Goal: Task Accomplishment & Management: Use online tool/utility

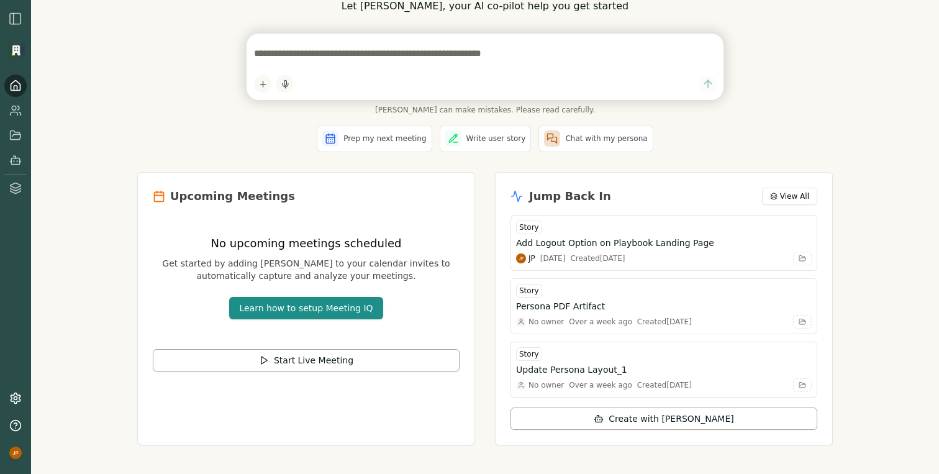
scroll to position [53, 0]
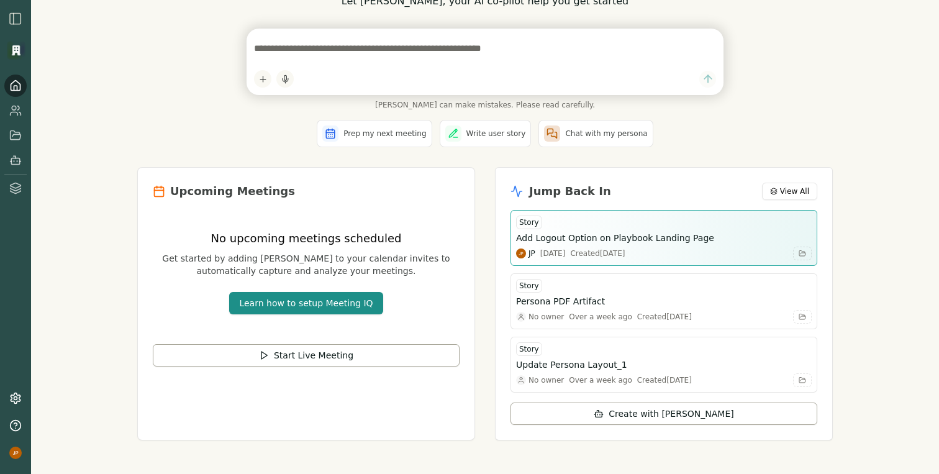
click at [724, 258] on div "JP 2d ago Created Fri, Sep 19, 2025" at bounding box center [664, 254] width 296 height 14
click at [803, 252] on icon "button" at bounding box center [802, 254] width 6 height 6
click at [739, 242] on div "Add Logout Option on Playbook Landing Page" at bounding box center [664, 238] width 296 height 12
click at [526, 221] on div "Story" at bounding box center [529, 223] width 26 height 14
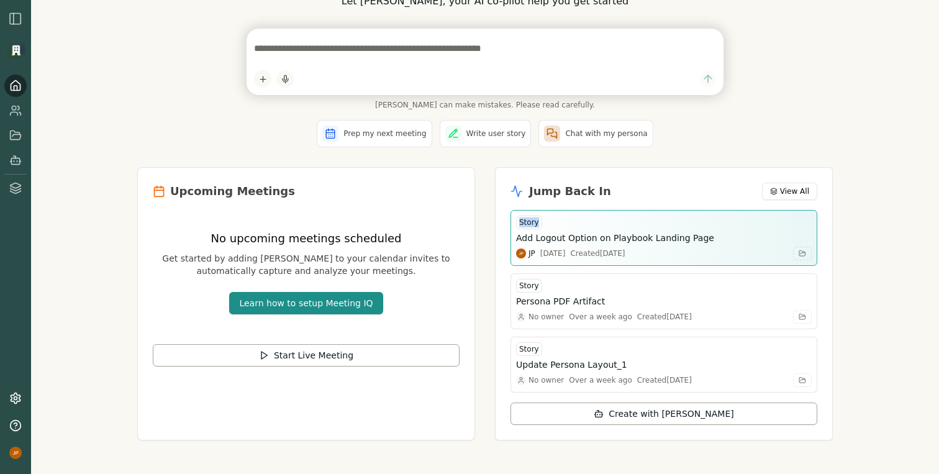
click at [526, 221] on div "Story" at bounding box center [529, 223] width 26 height 14
click at [800, 255] on icon "button" at bounding box center [802, 254] width 6 height 6
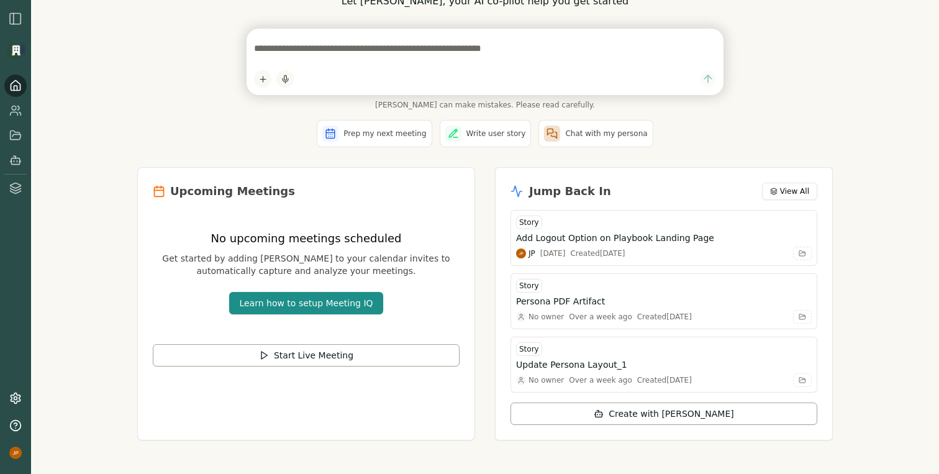
scroll to position [0, 0]
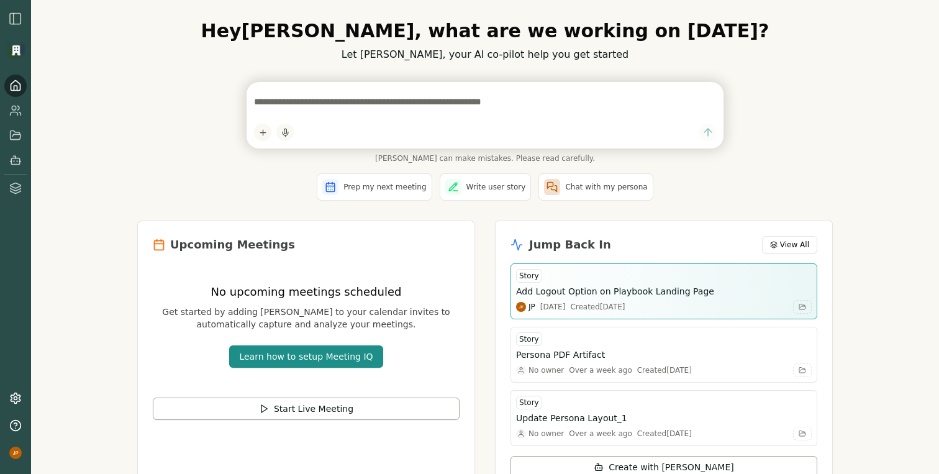
click at [625, 295] on h3 "Add Logout Option on Playbook Landing Page" at bounding box center [615, 291] width 198 height 12
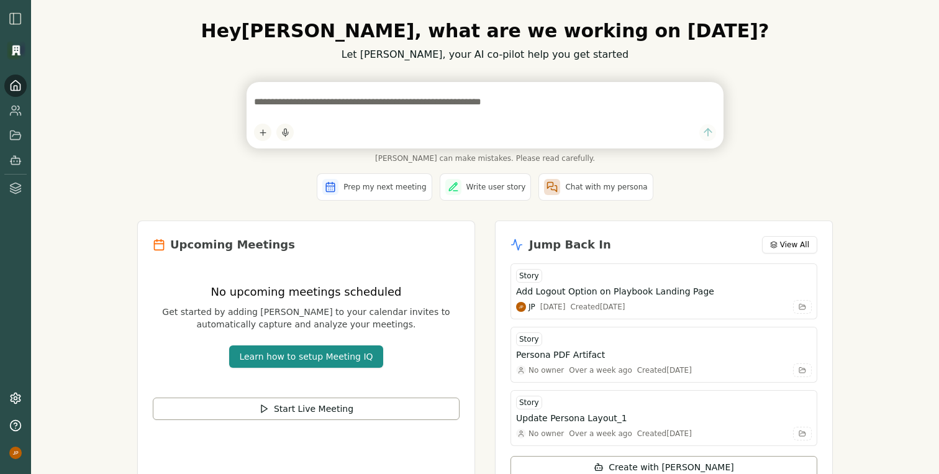
click at [770, 145] on div "[PERSON_NAME] can make mistakes. Please read carefully." at bounding box center [485, 122] width 696 height 81
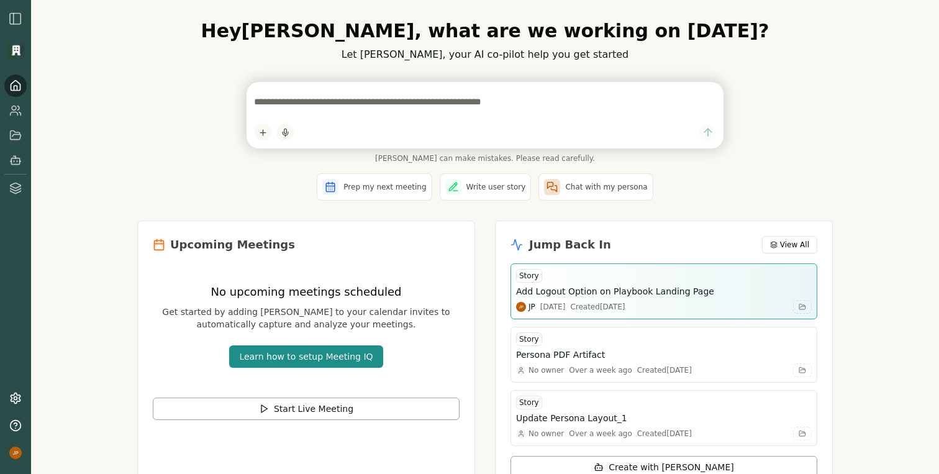
click at [612, 274] on div "Story" at bounding box center [664, 276] width 296 height 14
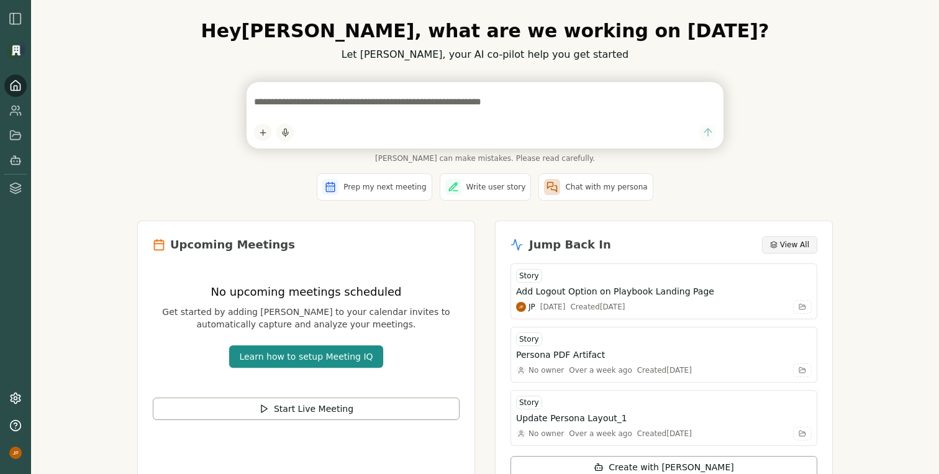
click at [782, 241] on span "View All" at bounding box center [794, 245] width 29 height 10
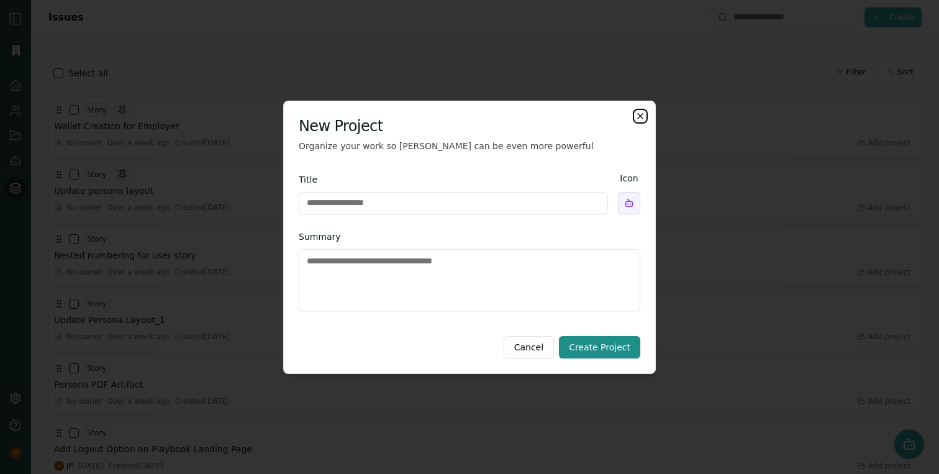
click at [642, 117] on icon "button" at bounding box center [640, 116] width 10 height 10
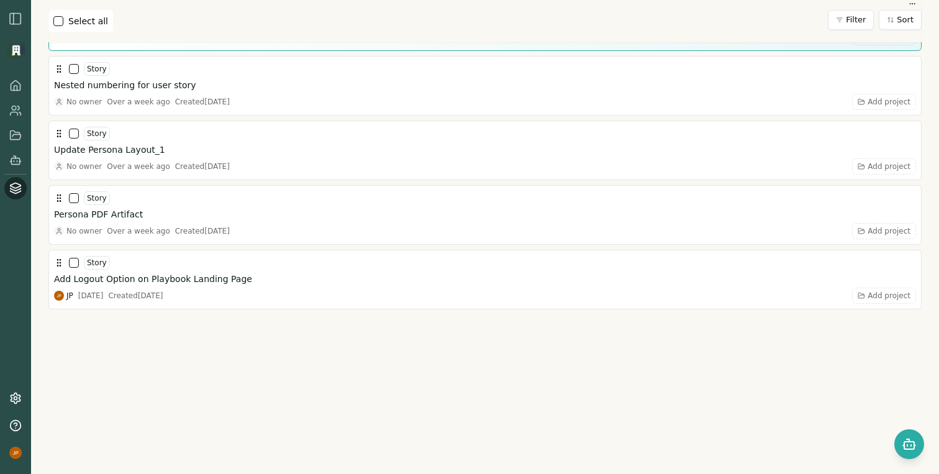
scroll to position [262, 0]
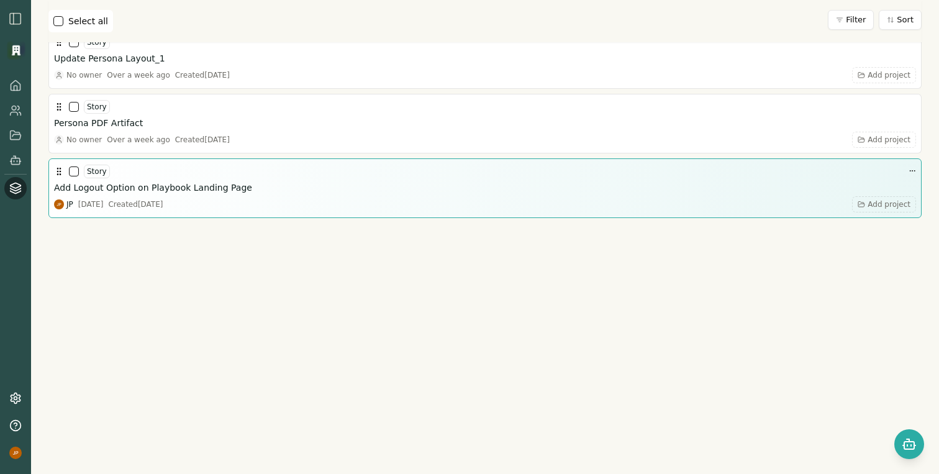
click at [380, 193] on div "Add Logout Option on Playbook Landing Page" at bounding box center [485, 187] width 862 height 12
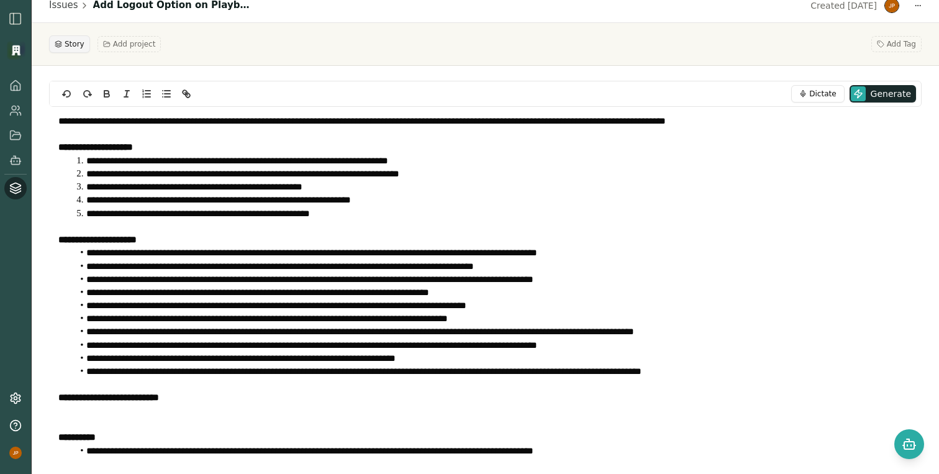
click at [71, 45] on span "Story" at bounding box center [75, 44] width 20 height 10
click at [73, 43] on span "Story" at bounding box center [75, 44] width 20 height 10
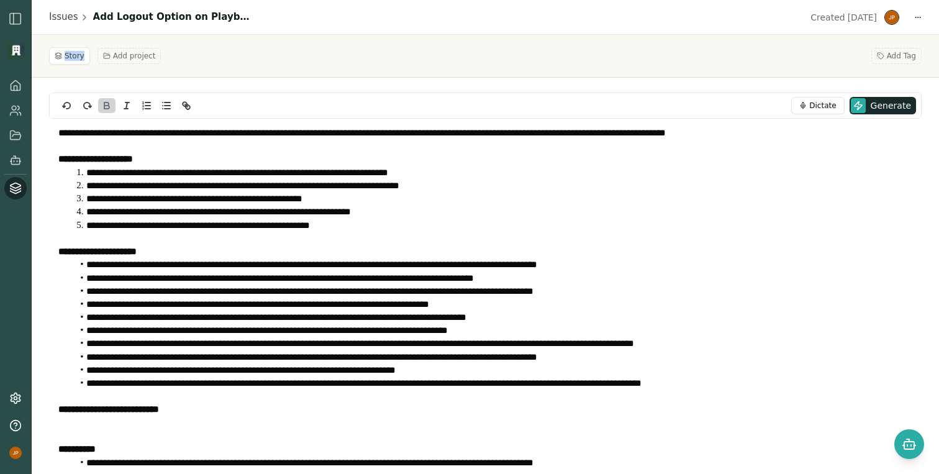
scroll to position [12, 0]
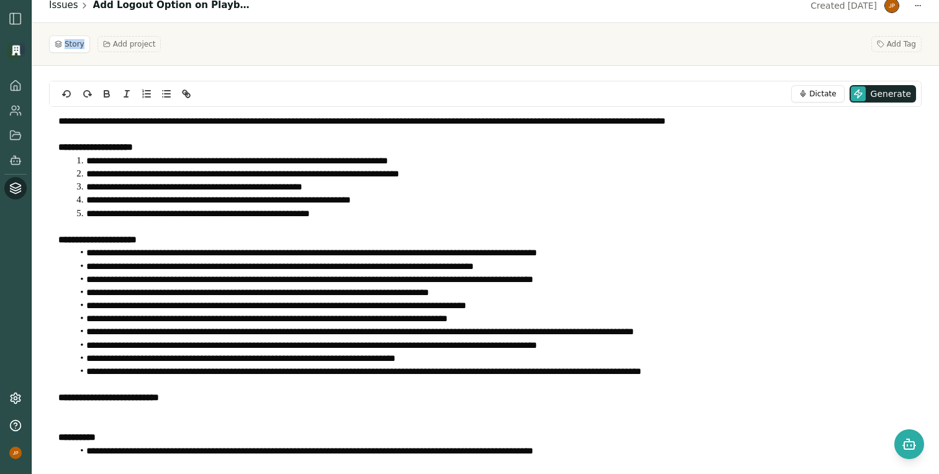
click at [59, 5] on link "Issues" at bounding box center [63, 5] width 29 height 14
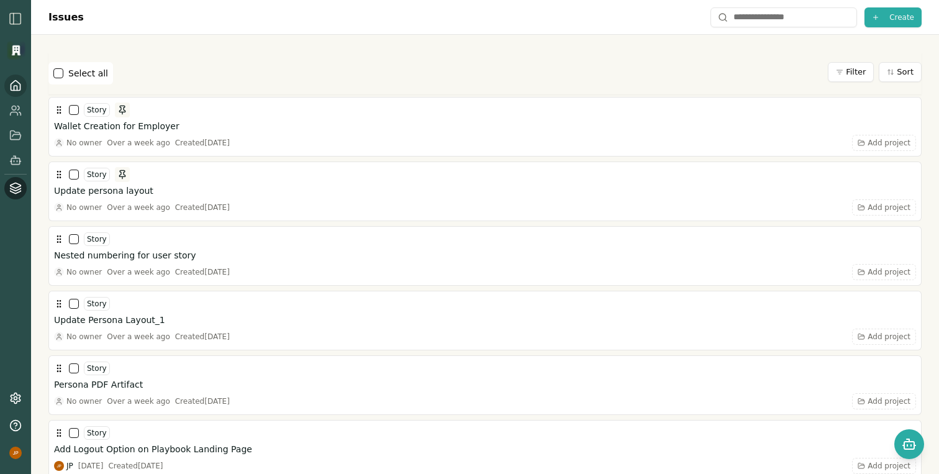
click at [16, 90] on icon at bounding box center [15, 86] width 9 height 10
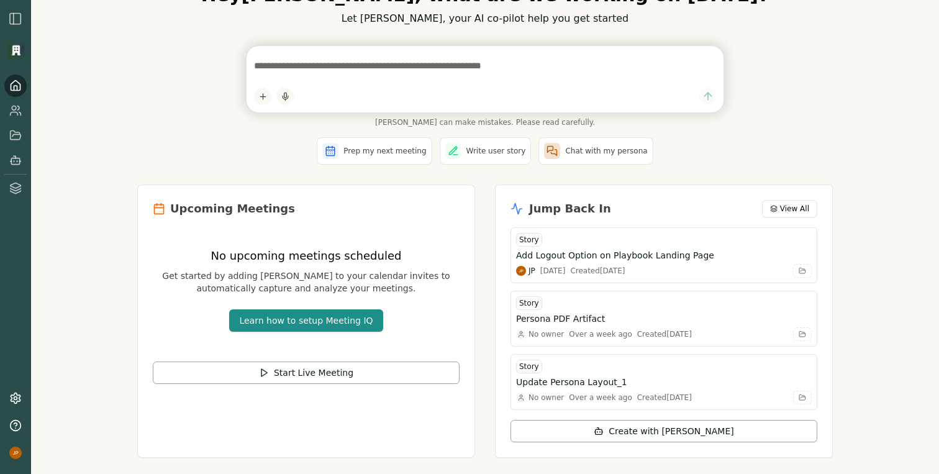
scroll to position [59, 0]
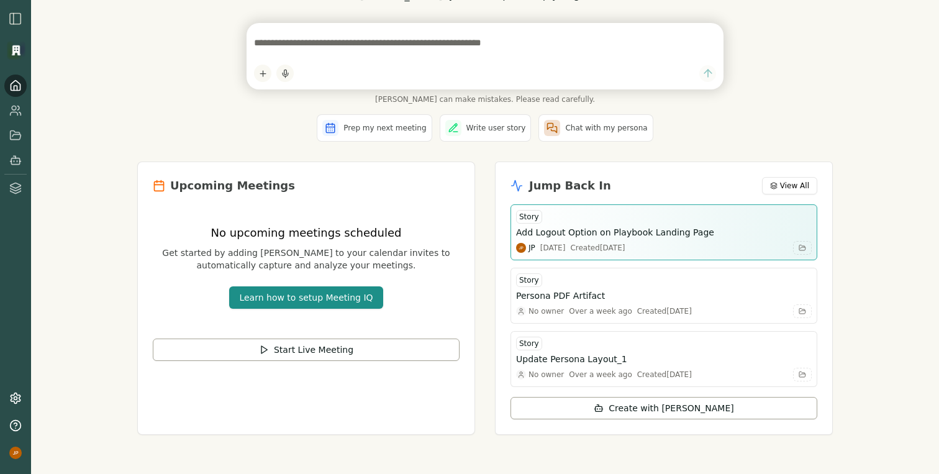
click at [616, 231] on h3 "Add Logout Option on Playbook Landing Page" at bounding box center [615, 232] width 198 height 12
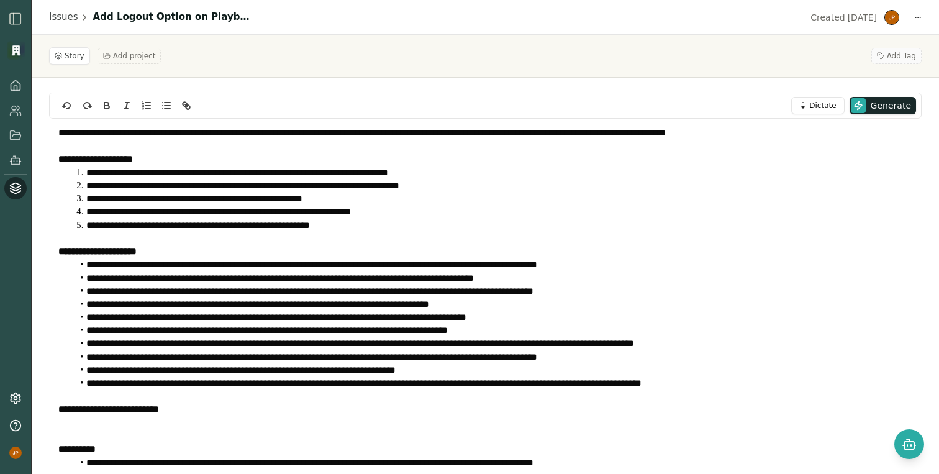
click at [901, 56] on span "Add Tag" at bounding box center [901, 56] width 29 height 10
click at [774, 56] on div "Story Add project Add Tag" at bounding box center [485, 55] width 873 height 17
click at [63, 18] on link "Issues" at bounding box center [63, 17] width 29 height 14
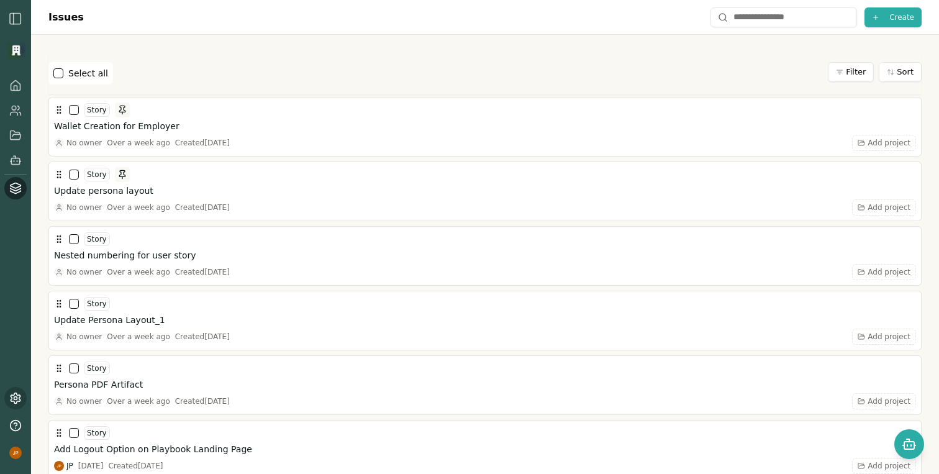
click at [17, 404] on icon at bounding box center [15, 398] width 12 height 12
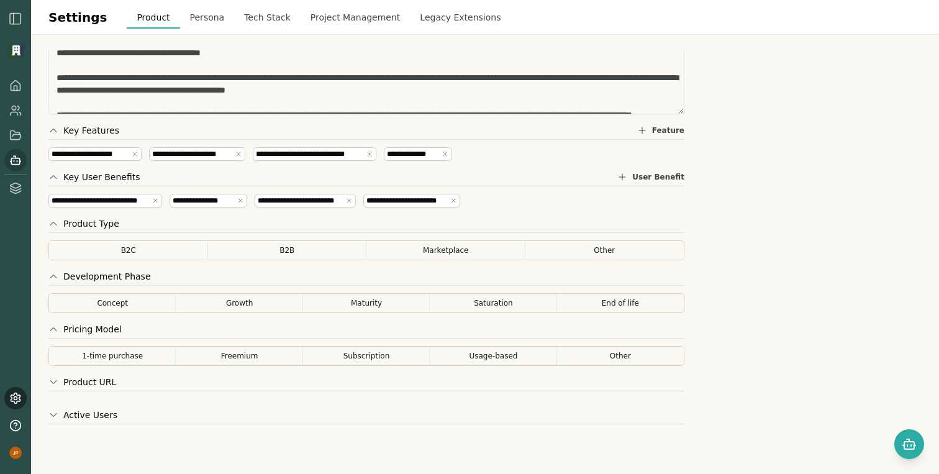
click at [16, 163] on rect at bounding box center [15, 161] width 8 height 6
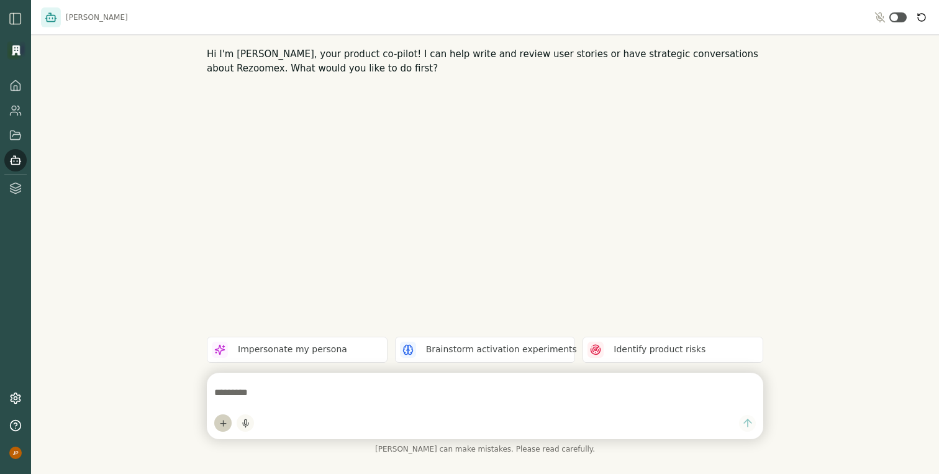
click at [221, 424] on html "[PERSON_NAME] Hi I'm [PERSON_NAME], your product co-pilot! I can help write and…" at bounding box center [469, 237] width 939 height 474
click at [178, 389] on html "[PERSON_NAME] Hi I'm [PERSON_NAME], your product co-pilot! I can help write and…" at bounding box center [469, 237] width 939 height 474
click at [247, 428] on button "button" at bounding box center [245, 422] width 17 height 17
click at [13, 133] on icon at bounding box center [15, 135] width 12 height 12
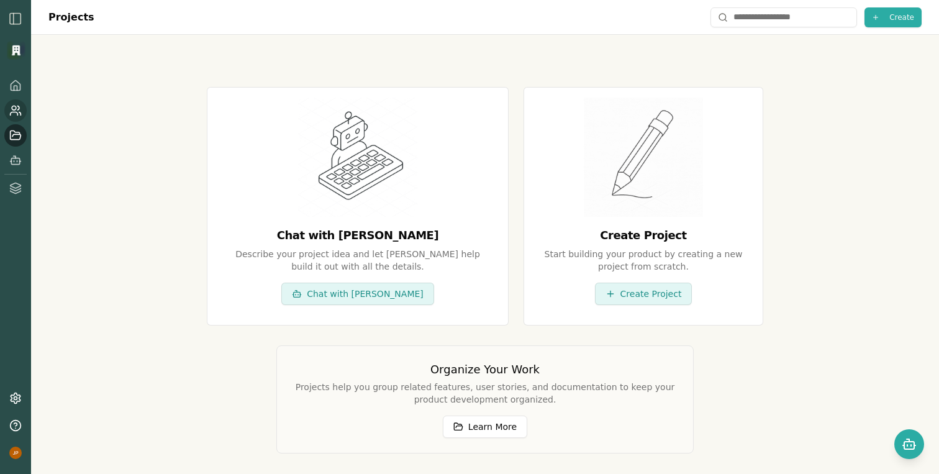
click at [16, 112] on icon at bounding box center [14, 113] width 7 height 3
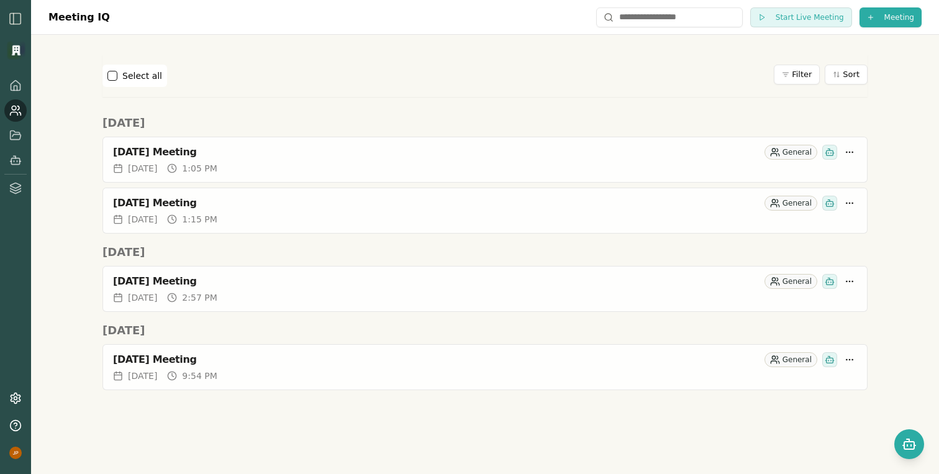
click at [13, 111] on icon at bounding box center [15, 110] width 12 height 12
click at [17, 83] on icon at bounding box center [15, 86] width 12 height 12
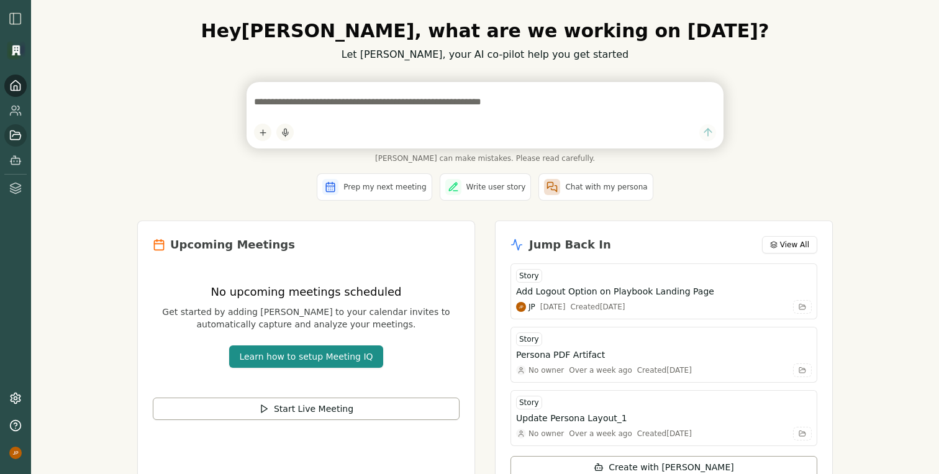
click at [14, 136] on icon at bounding box center [15, 135] width 12 height 12
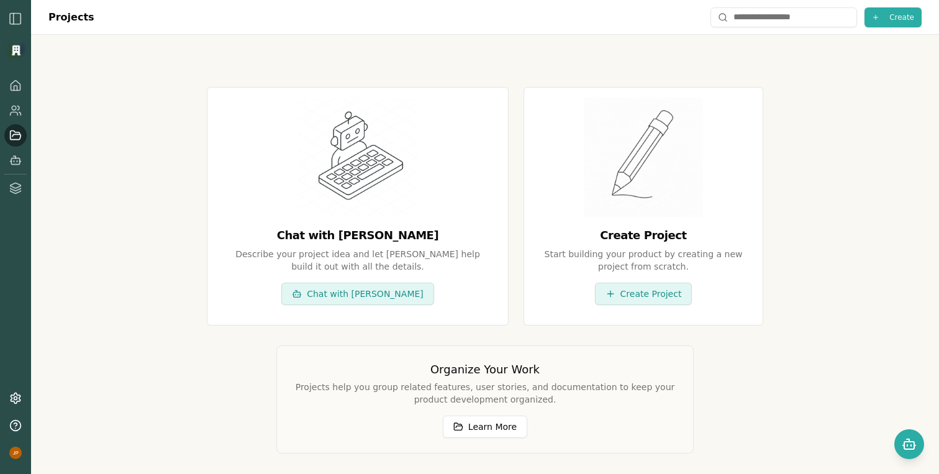
click at [11, 53] on img at bounding box center [16, 50] width 19 height 19
click at [19, 53] on img at bounding box center [16, 50] width 19 height 19
click at [17, 16] on img "button" at bounding box center [15, 18] width 15 height 15
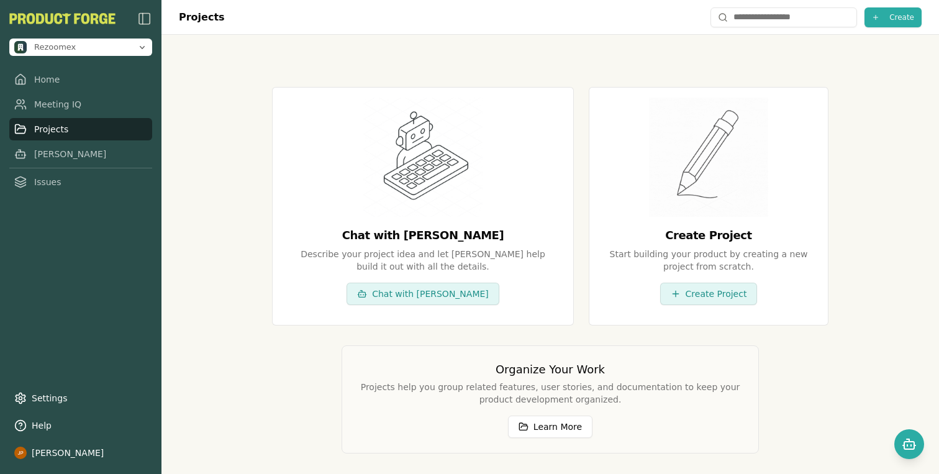
click at [145, 24] on img "button" at bounding box center [144, 18] width 15 height 15
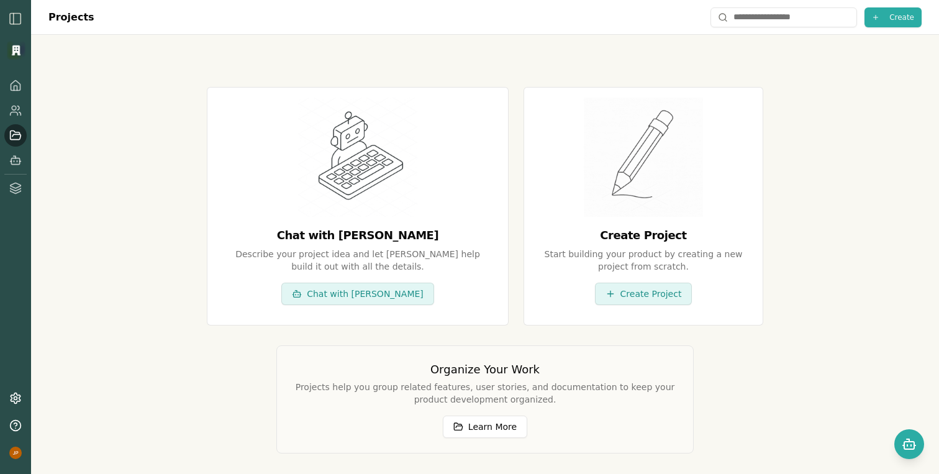
click at [16, 19] on img "button" at bounding box center [15, 18] width 15 height 15
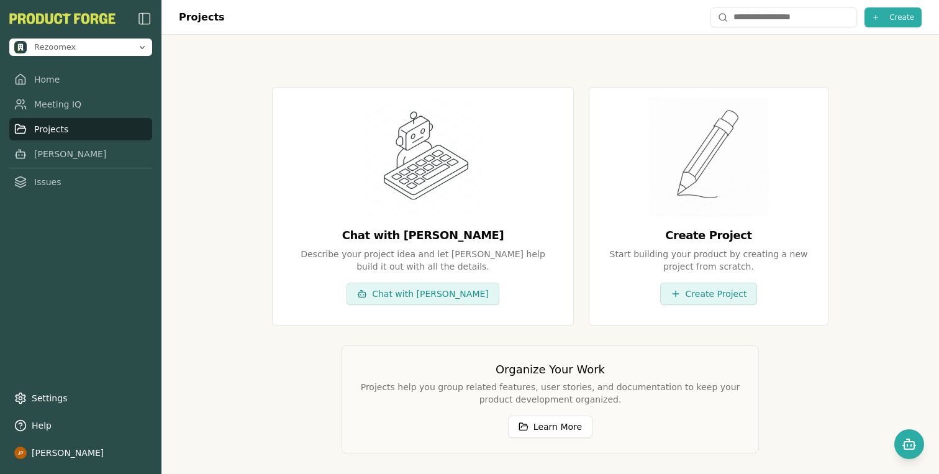
click at [148, 18] on img "button" at bounding box center [144, 18] width 15 height 15
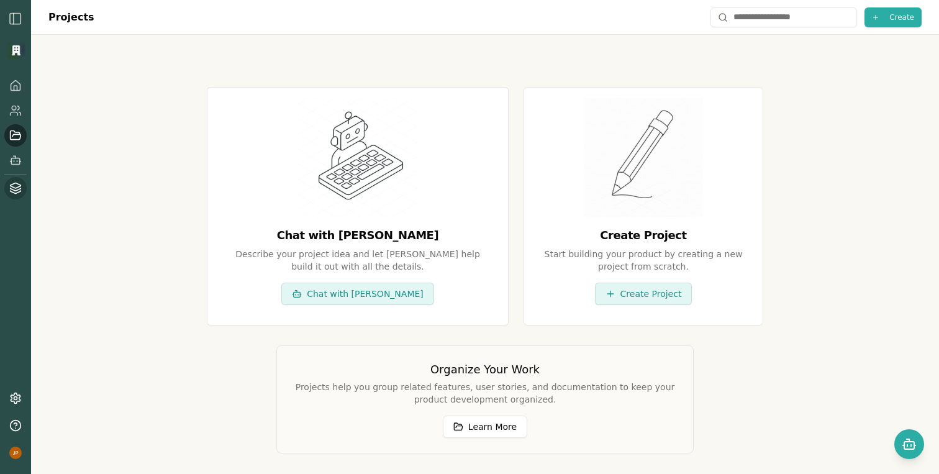
click at [16, 193] on icon at bounding box center [16, 192] width 11 height 2
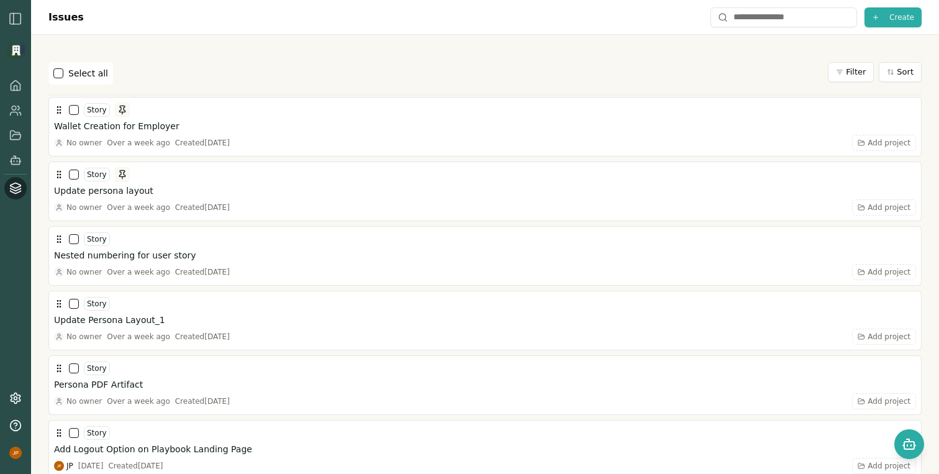
click at [16, 193] on icon at bounding box center [16, 192] width 11 height 2
click at [16, 137] on icon at bounding box center [15, 135] width 12 height 12
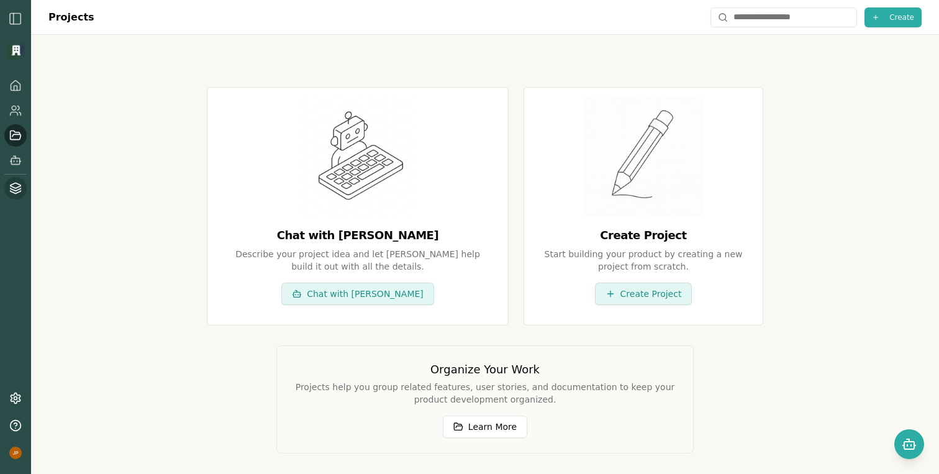
click at [12, 189] on icon at bounding box center [16, 189] width 11 height 2
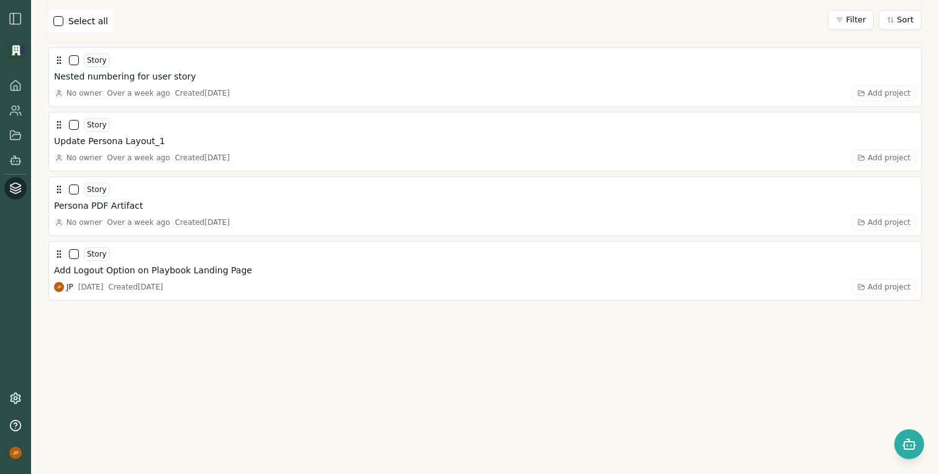
scroll to position [262, 0]
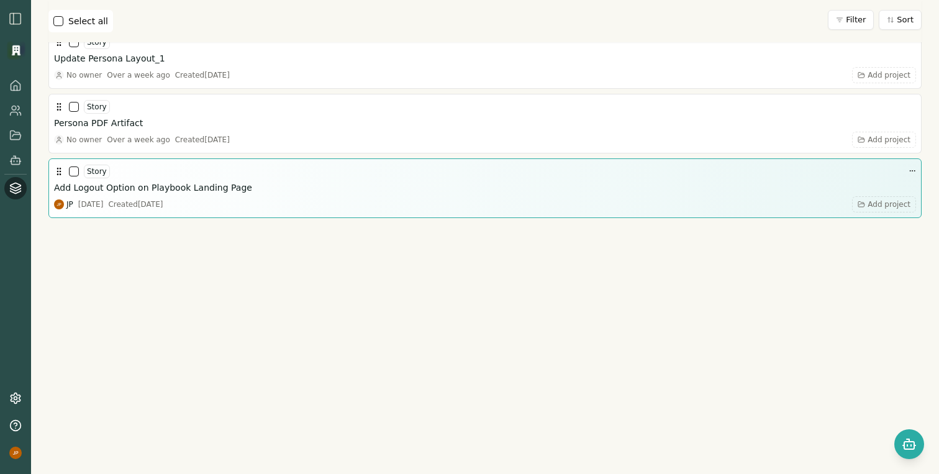
click at [247, 202] on div "JP [DATE] Created [DATE] Add project" at bounding box center [485, 204] width 862 height 16
click at [234, 187] on h3 "Add Logout Option on Playbook Landing Page" at bounding box center [153, 187] width 198 height 12
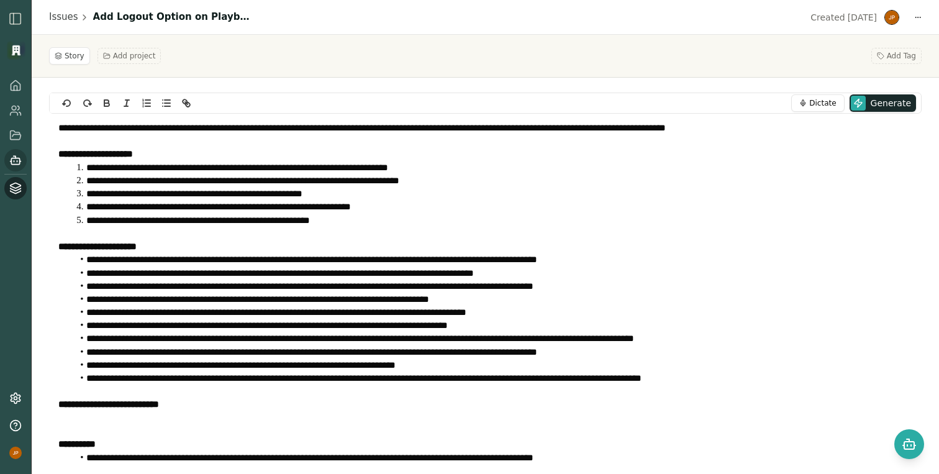
click at [14, 158] on rect at bounding box center [15, 161] width 8 height 6
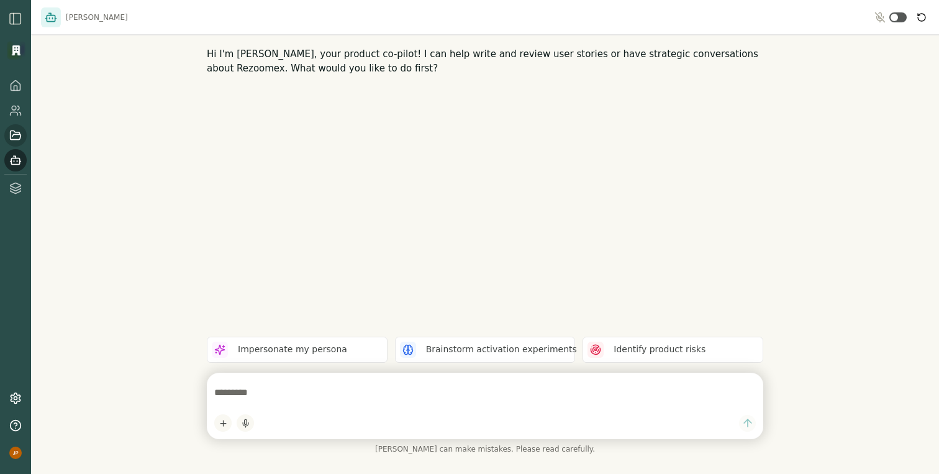
click at [19, 137] on icon at bounding box center [15, 135] width 12 height 12
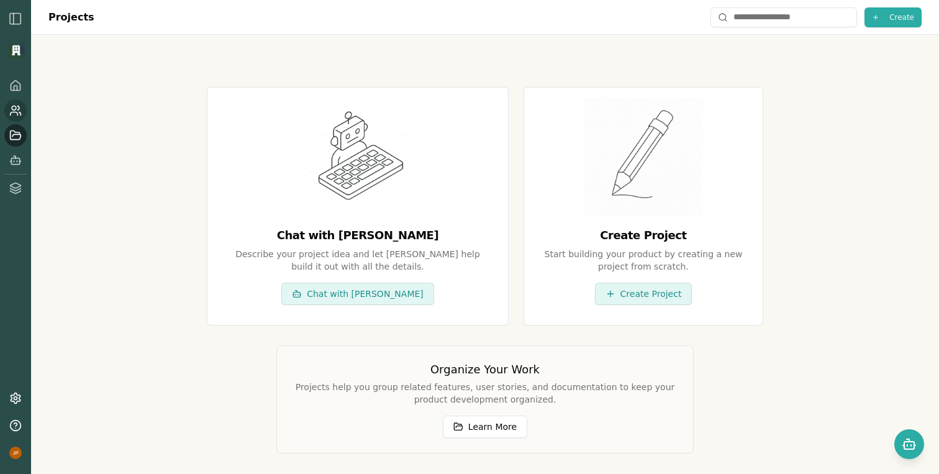
click at [19, 114] on icon at bounding box center [15, 110] width 12 height 12
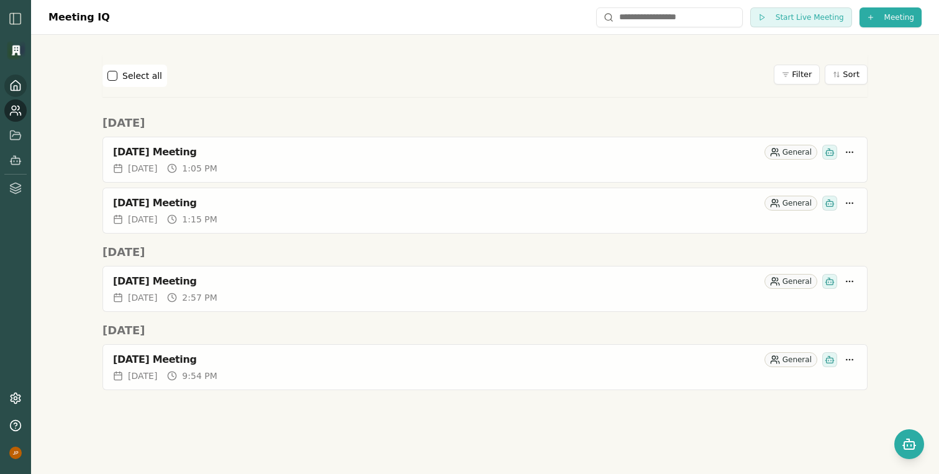
click at [17, 86] on icon at bounding box center [15, 88] width 3 height 5
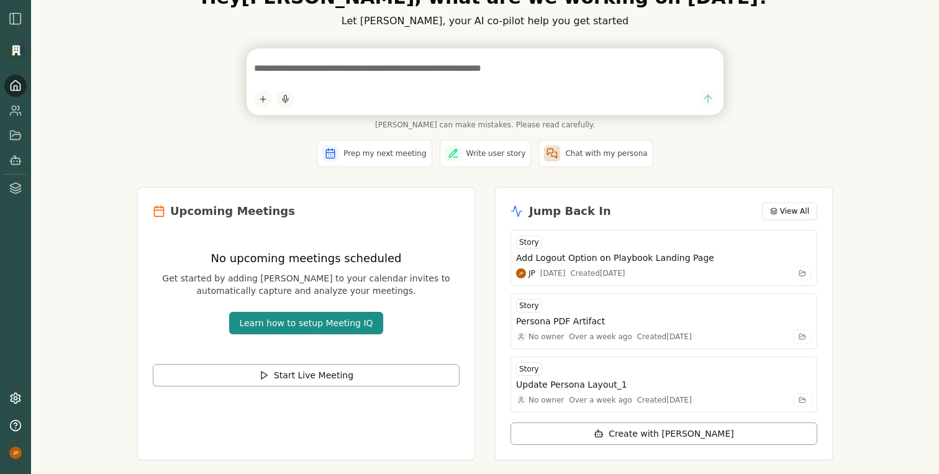
scroll to position [59, 0]
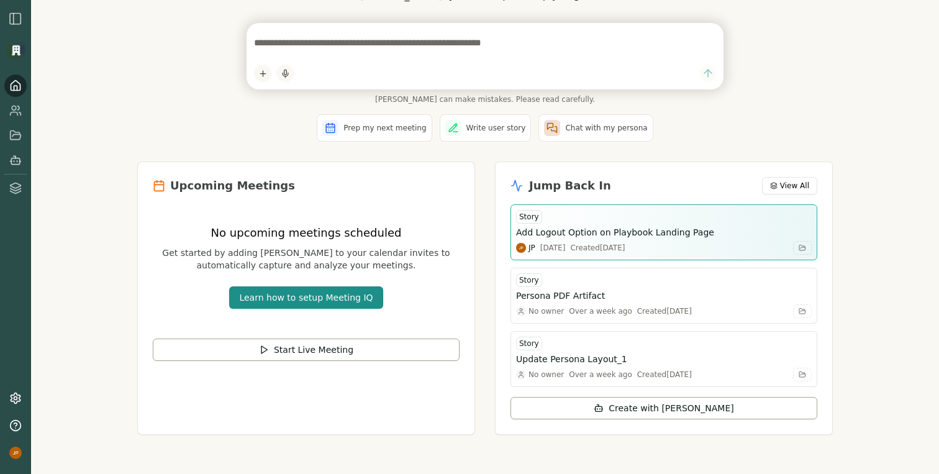
click at [625, 245] on div "Created [DATE]" at bounding box center [597, 248] width 55 height 10
click at [664, 232] on h3 "Add Logout Option on Playbook Landing Page" at bounding box center [615, 232] width 198 height 12
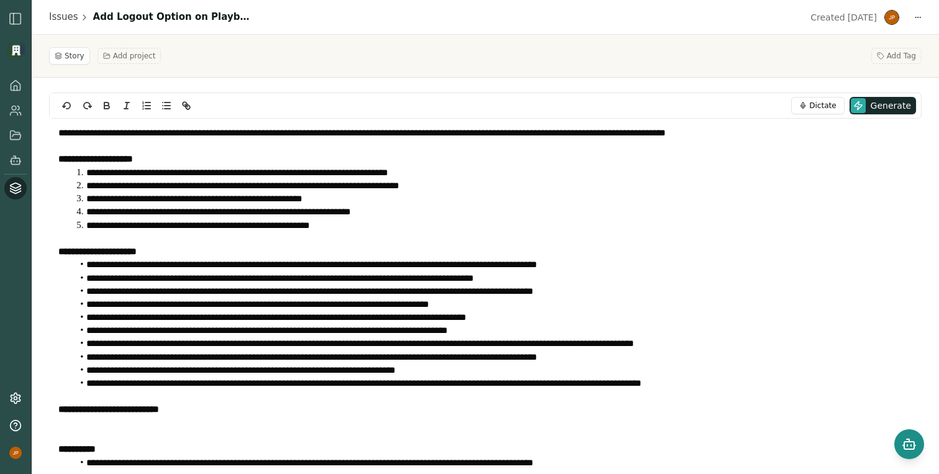
click at [907, 456] on button "Open chat" at bounding box center [909, 444] width 30 height 30
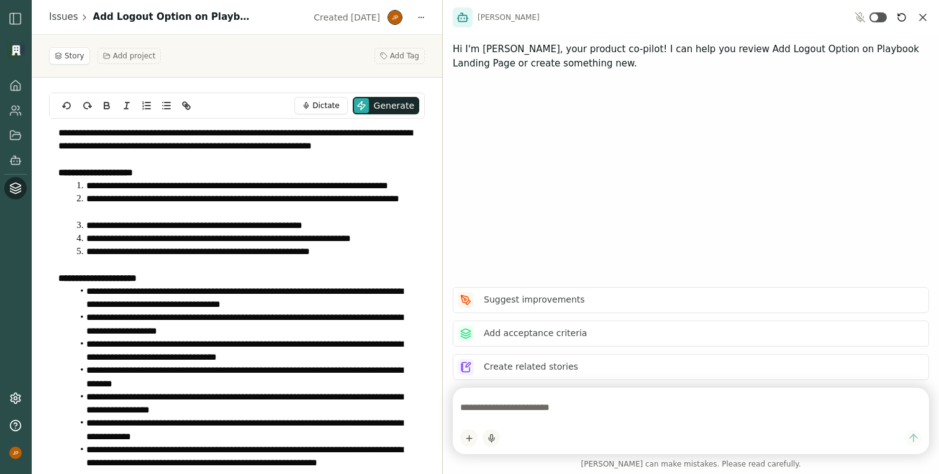
drag, startPoint x: 716, startPoint y: 209, endPoint x: 230, endPoint y: 205, distance: 485.8
click at [230, 206] on div "**********" at bounding box center [469, 237] width 939 height 474
drag, startPoint x: 442, startPoint y: 218, endPoint x: 400, endPoint y: 202, distance: 44.6
click at [279, 199] on div "**********" at bounding box center [469, 237] width 939 height 474
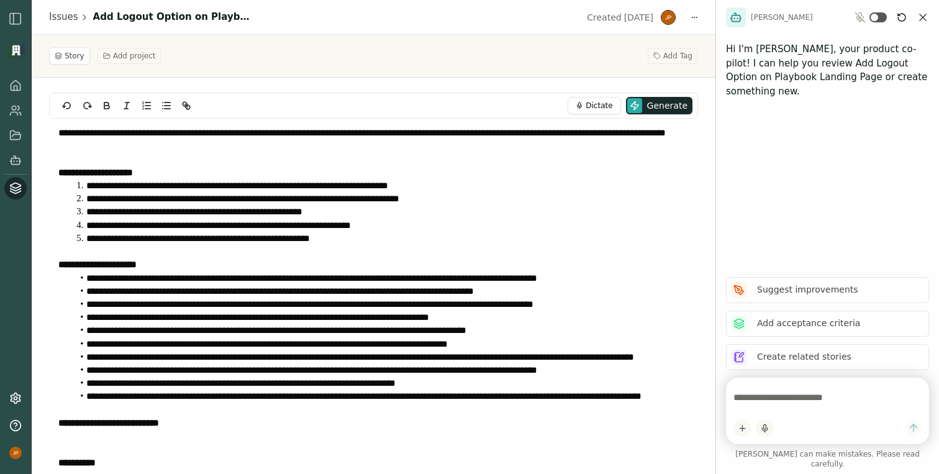
drag, startPoint x: 442, startPoint y: 205, endPoint x: 814, endPoint y: 236, distance: 373.4
click at [814, 236] on div "Smith Hi I'm Smith, your product co-pilot! I can help you review Add Logout Opt…" at bounding box center [828, 237] width 224 height 474
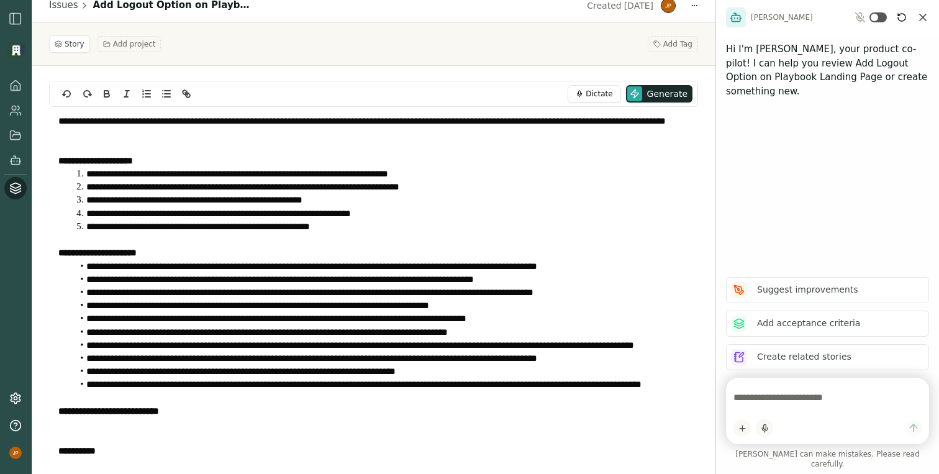
scroll to position [155, 0]
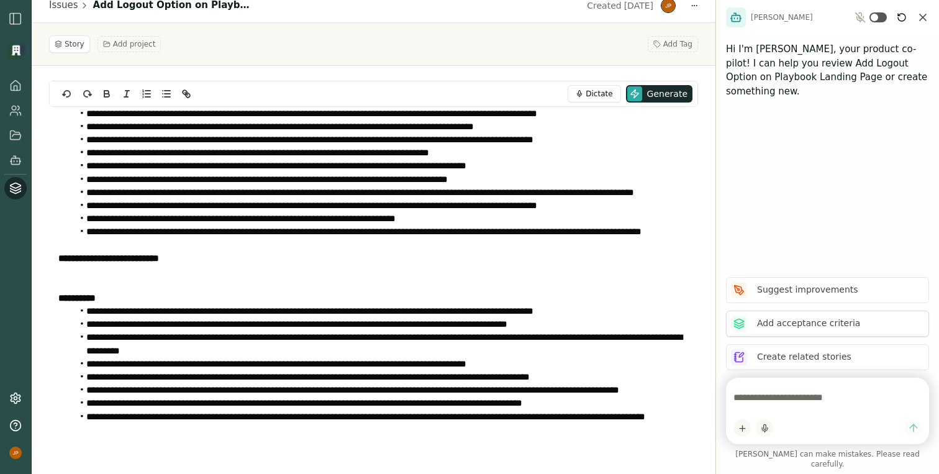
click at [834, 330] on p "Add acceptance criteria" at bounding box center [808, 323] width 103 height 13
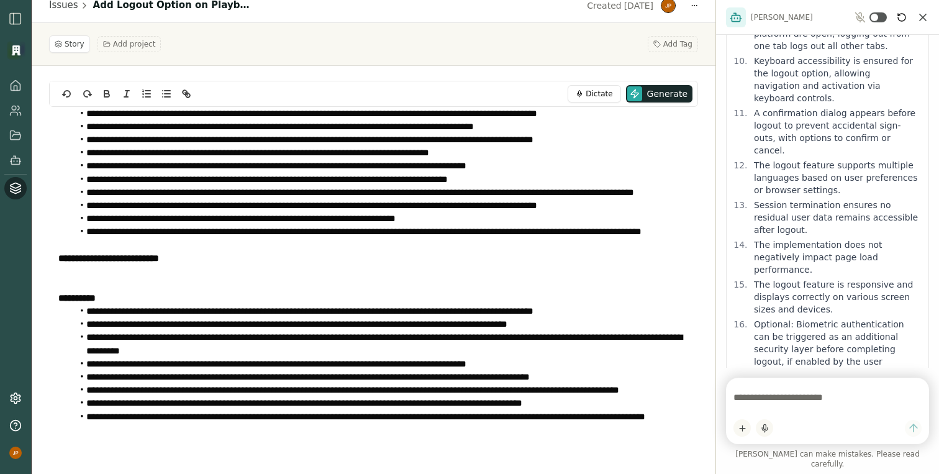
scroll to position [708, 0]
